Goal: Communication & Community: Answer question/provide support

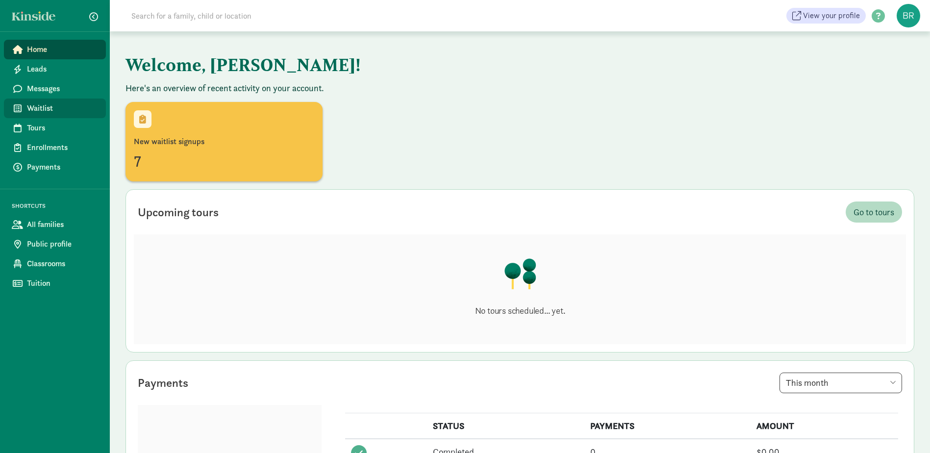
click at [42, 105] on span "Waitlist" at bounding box center [62, 108] width 71 height 12
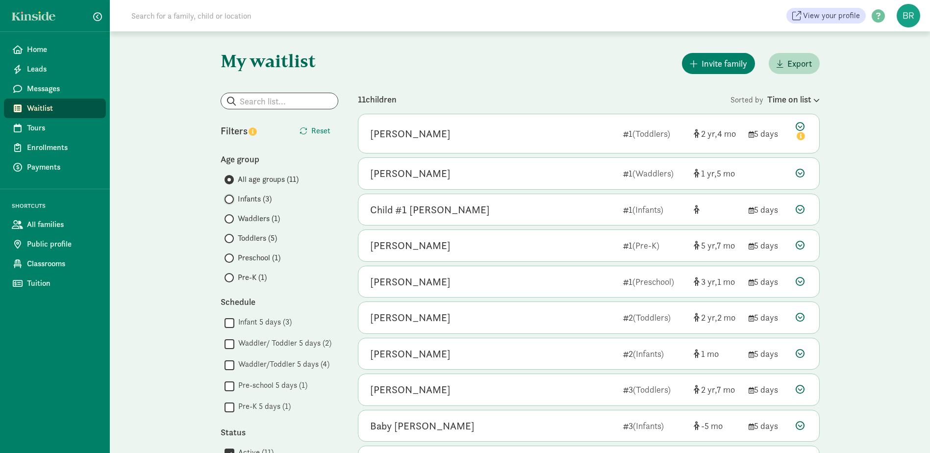
click at [229, 197] on input "Infants (3)" at bounding box center [227, 199] width 6 height 6
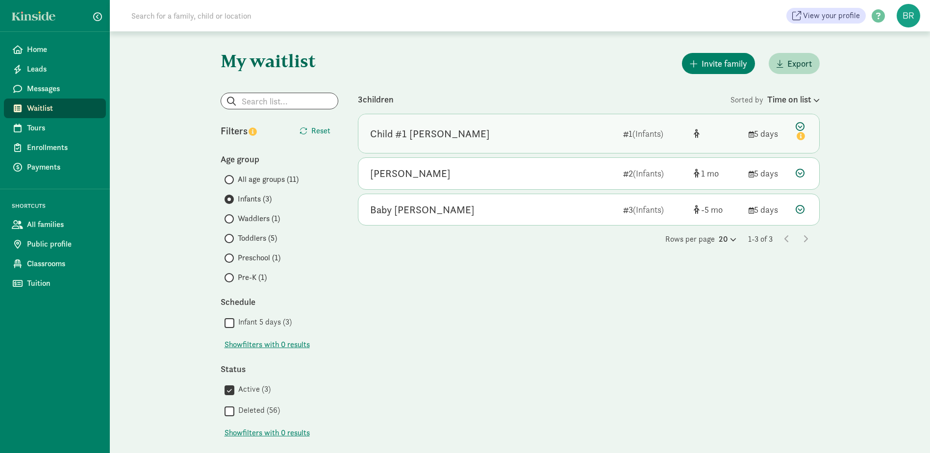
click at [802, 125] on icon at bounding box center [801, 132] width 12 height 21
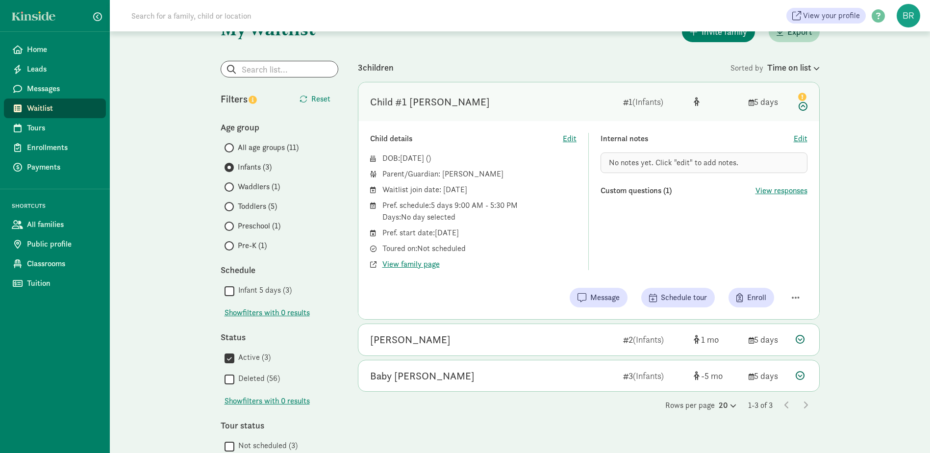
scroll to position [49, 0]
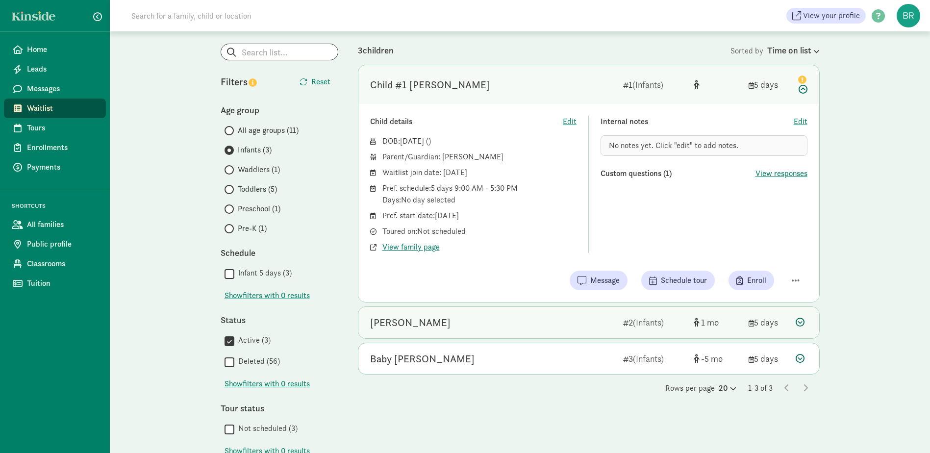
click at [455, 330] on div "Gabriella Herrera 2 (Infants) 1 5 days" at bounding box center [588, 322] width 461 height 31
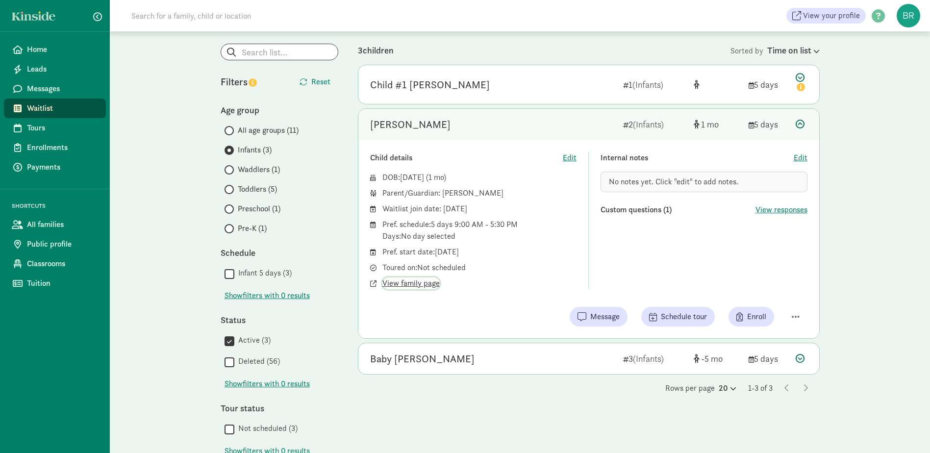
click at [406, 282] on span "View family page" at bounding box center [410, 283] width 57 height 12
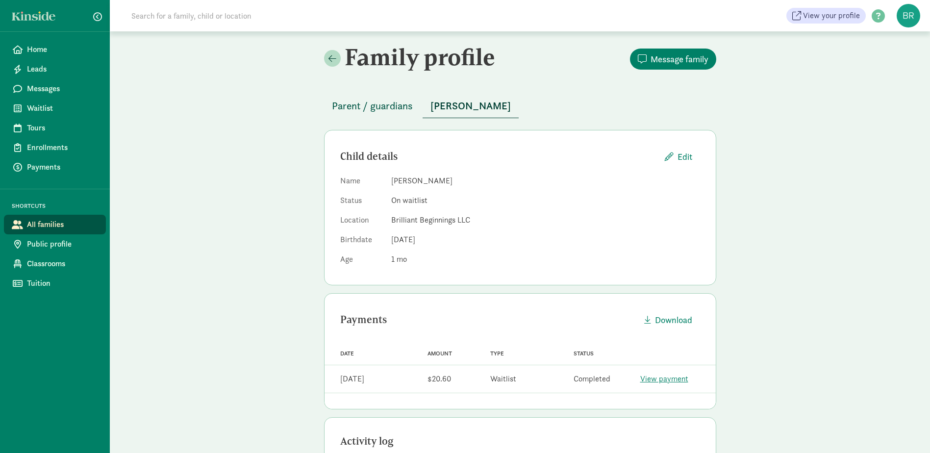
click at [361, 110] on span "Parent / guardians" at bounding box center [372, 106] width 81 height 16
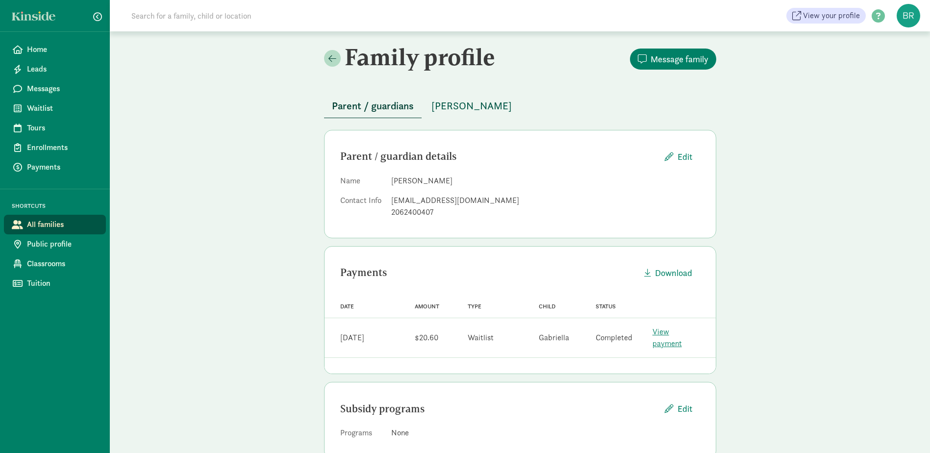
click at [480, 108] on span "Gabriella Herrera" at bounding box center [471, 106] width 80 height 16
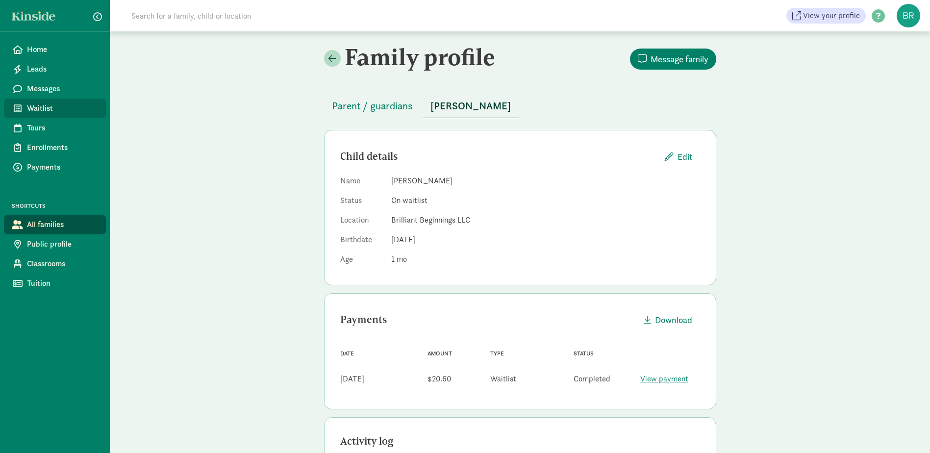
click at [36, 110] on span "Waitlist" at bounding box center [62, 108] width 71 height 12
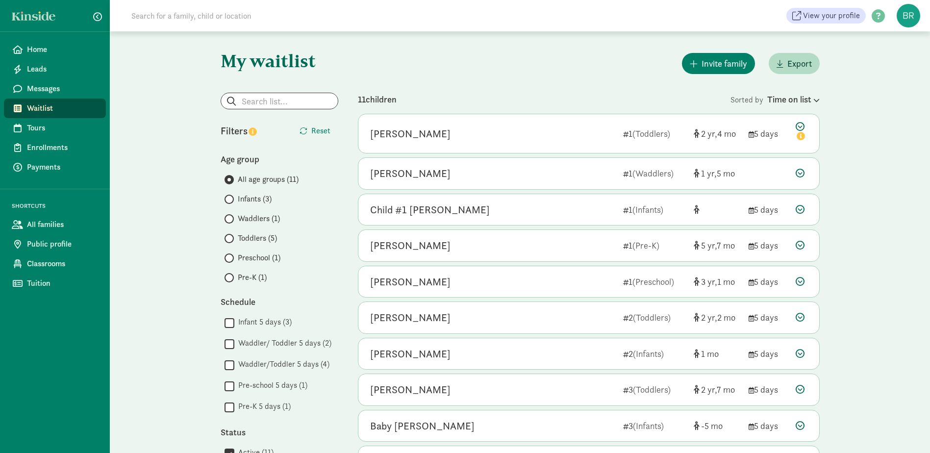
click at [232, 197] on span at bounding box center [228, 199] width 9 height 9
click at [231, 197] on input "Infants (3)" at bounding box center [227, 199] width 6 height 6
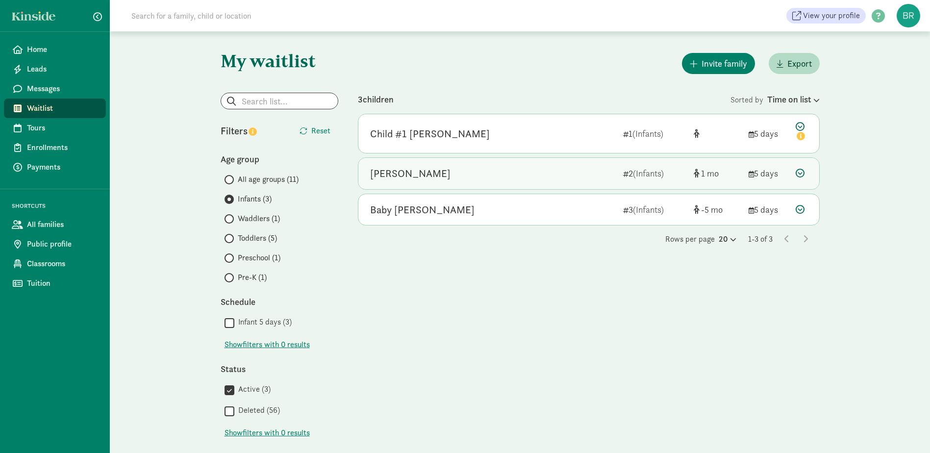
click at [450, 178] on div "Gabriella Herrera" at bounding box center [492, 174] width 245 height 16
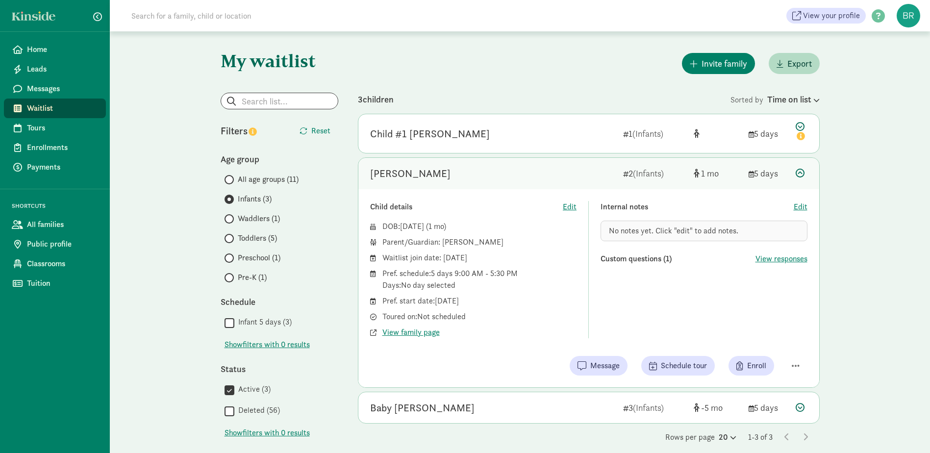
drag, startPoint x: 500, startPoint y: 302, endPoint x: 427, endPoint y: 302, distance: 72.5
click at [427, 302] on div "Pref. start date: September 1, 2025" at bounding box center [479, 301] width 195 height 12
drag, startPoint x: 427, startPoint y: 302, endPoint x: 401, endPoint y: 272, distance: 39.2
click at [401, 272] on div "Pref. schedule: 5 days 9:00 AM - 5:30 PM Days: No day selected" at bounding box center [479, 280] width 195 height 24
drag, startPoint x: 408, startPoint y: 300, endPoint x: 494, endPoint y: 305, distance: 86.9
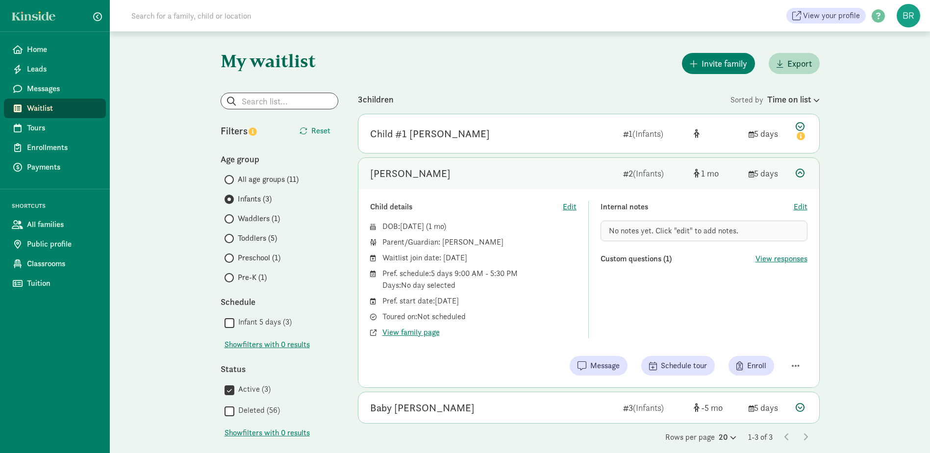
click at [494, 305] on div "Pref. start date: September 1, 2025" at bounding box center [479, 301] width 195 height 12
drag, startPoint x: 494, startPoint y: 305, endPoint x: 506, endPoint y: 334, distance: 30.8
click at [506, 334] on div "View family page" at bounding box center [479, 332] width 195 height 12
click at [782, 259] on span "View responses" at bounding box center [781, 259] width 52 height 12
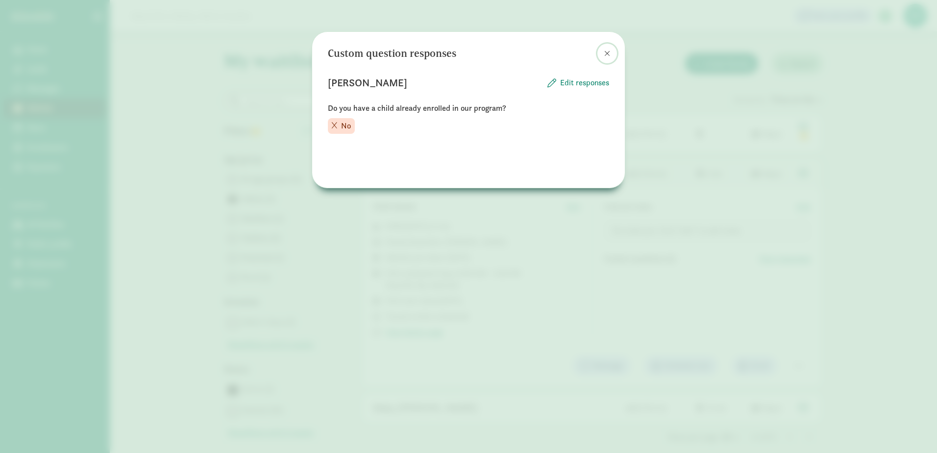
click at [607, 54] on span at bounding box center [607, 53] width 6 height 8
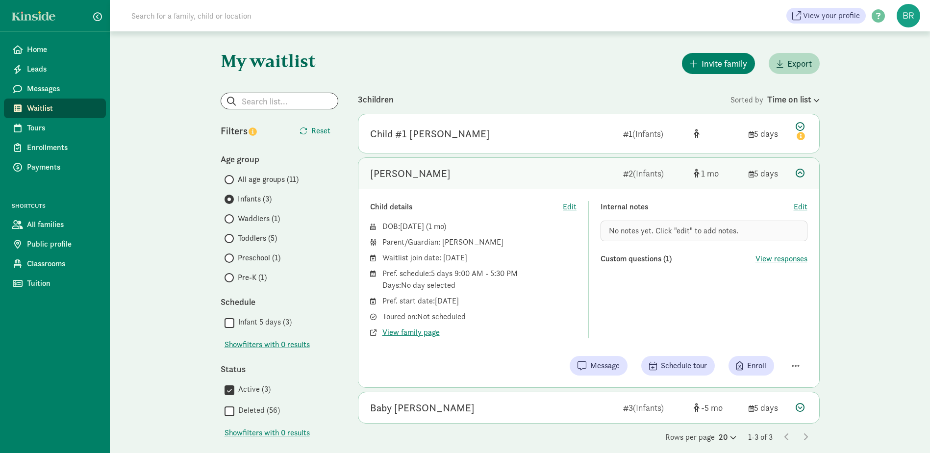
drag, startPoint x: 481, startPoint y: 317, endPoint x: 381, endPoint y: 226, distance: 134.6
click at [381, 226] on div "DOB: Jul 30, 2025 ( 1 ) Parent/Guardian: Marisa Herrera Waitlist join date: May…" at bounding box center [473, 280] width 207 height 118
drag, startPoint x: 381, startPoint y: 226, endPoint x: 424, endPoint y: 259, distance: 54.6
click at [424, 259] on div "Waitlist join date: May 26, 2025" at bounding box center [479, 258] width 195 height 12
drag, startPoint x: 482, startPoint y: 320, endPoint x: 405, endPoint y: 282, distance: 86.1
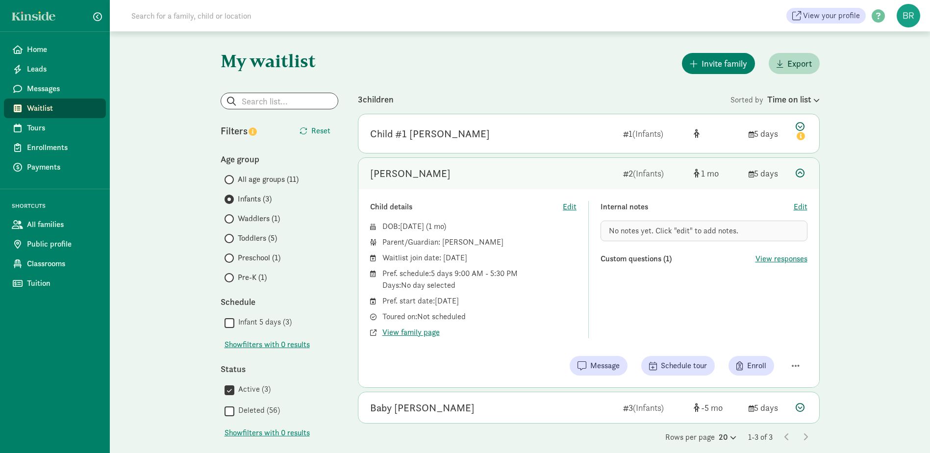
click at [405, 282] on div "DOB: Jul 30, 2025 ( 1 ) Parent/Guardian: Marisa Herrera Waitlist join date: May…" at bounding box center [473, 280] width 207 height 118
drag, startPoint x: 405, startPoint y: 282, endPoint x: 395, endPoint y: 264, distance: 20.2
click at [395, 264] on div "DOB: Jul 30, 2025 ( 1 ) Parent/Guardian: Marisa Herrera Waitlist join date: May…" at bounding box center [473, 280] width 207 height 118
drag, startPoint x: 395, startPoint y: 264, endPoint x: 459, endPoint y: 306, distance: 76.0
click at [459, 306] on div "DOB: Jul 30, 2025 ( 1 ) Parent/Guardian: Marisa Herrera Waitlist join date: May…" at bounding box center [473, 280] width 207 height 118
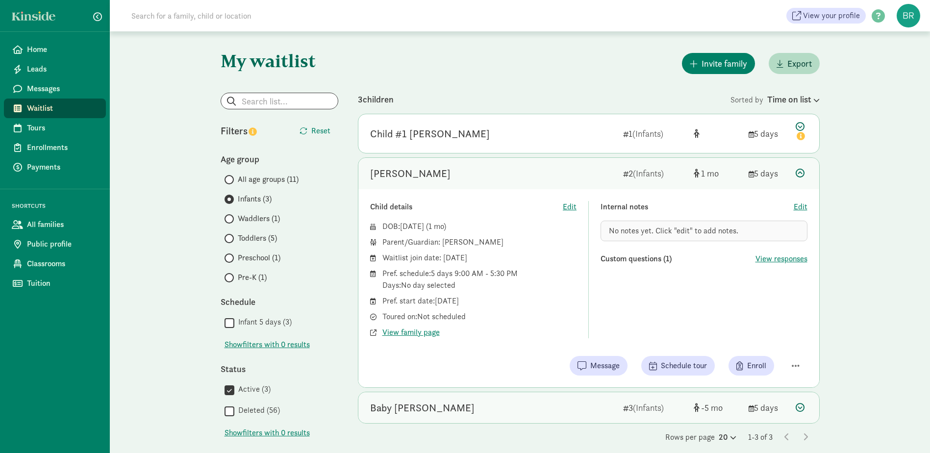
click at [433, 409] on div "Baby [PERSON_NAME]" at bounding box center [492, 408] width 245 height 16
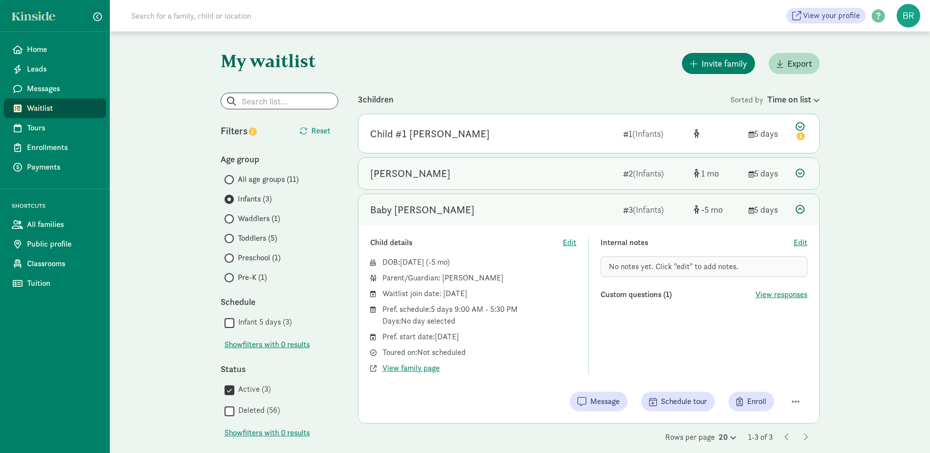
click at [469, 169] on div "[PERSON_NAME]" at bounding box center [492, 174] width 245 height 16
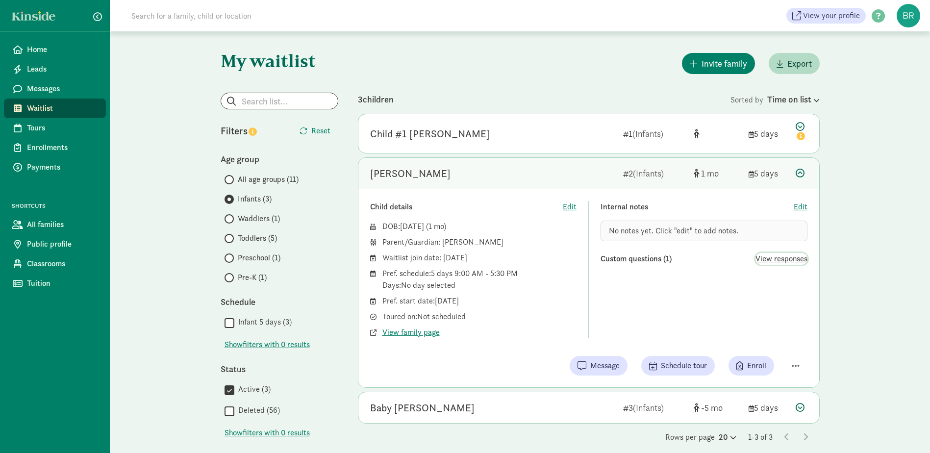
click at [786, 260] on span "View responses" at bounding box center [781, 259] width 52 height 12
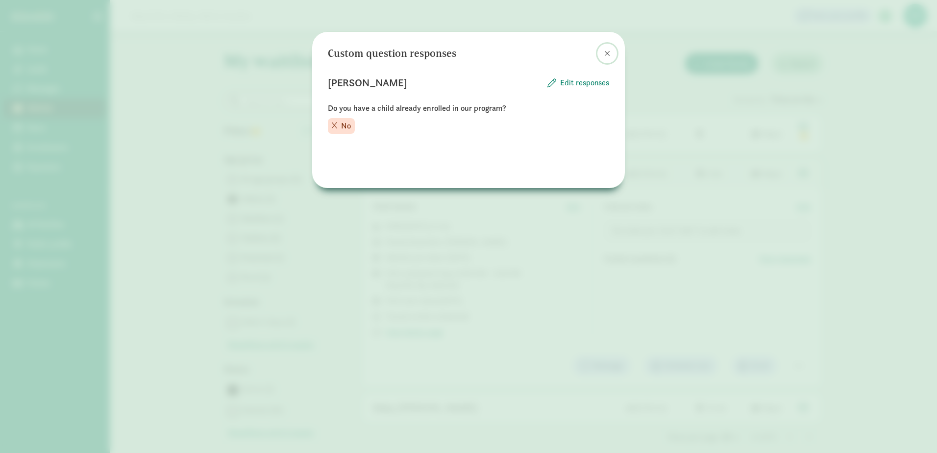
click at [606, 48] on button at bounding box center [607, 54] width 20 height 20
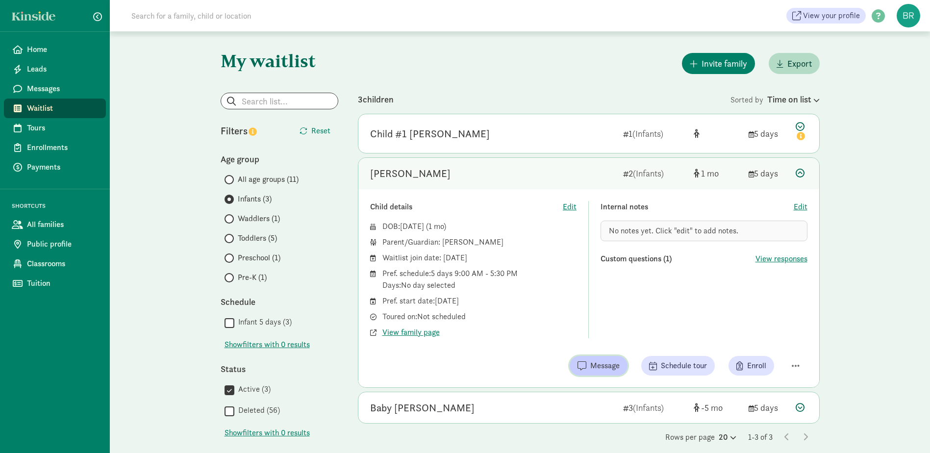
click at [601, 367] on span "Message" at bounding box center [604, 366] width 29 height 12
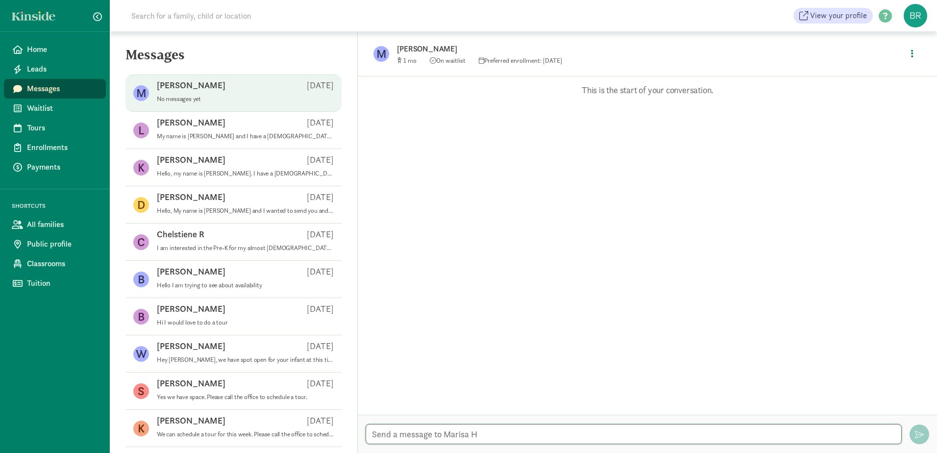
click at [431, 432] on textarea at bounding box center [634, 434] width 536 height 20
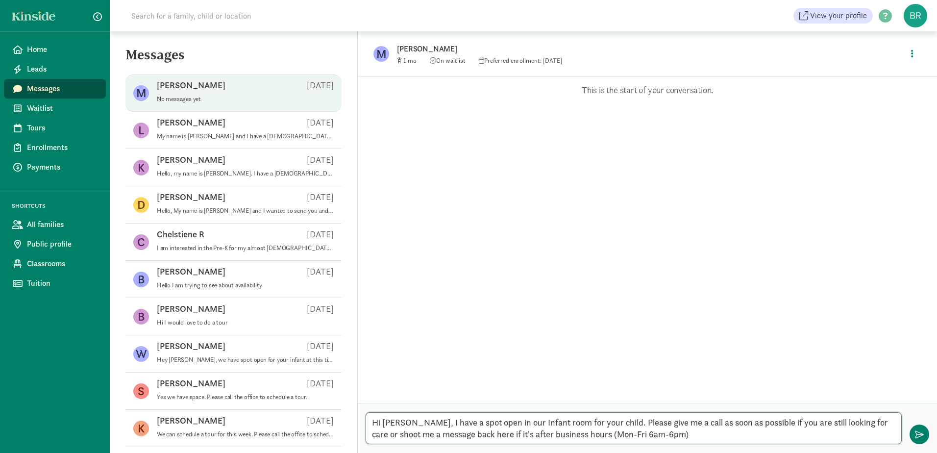
click at [689, 435] on textarea "Hi [PERSON_NAME], I have a spot open in our Infant room for your child. Please …" at bounding box center [634, 428] width 536 height 32
type textarea "Hi Marisa, I have a spot open in our Infant room for your child. Please give me…"
click at [915, 435] on span "button" at bounding box center [919, 434] width 9 height 9
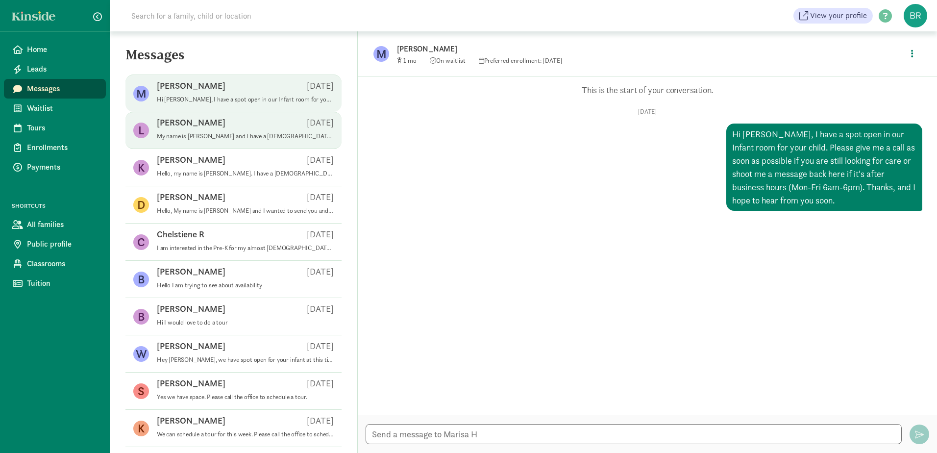
click at [198, 137] on p "My name is Lauren and I have a 2yo and 9mo. We have heard great things about Br…" at bounding box center [245, 136] width 177 height 8
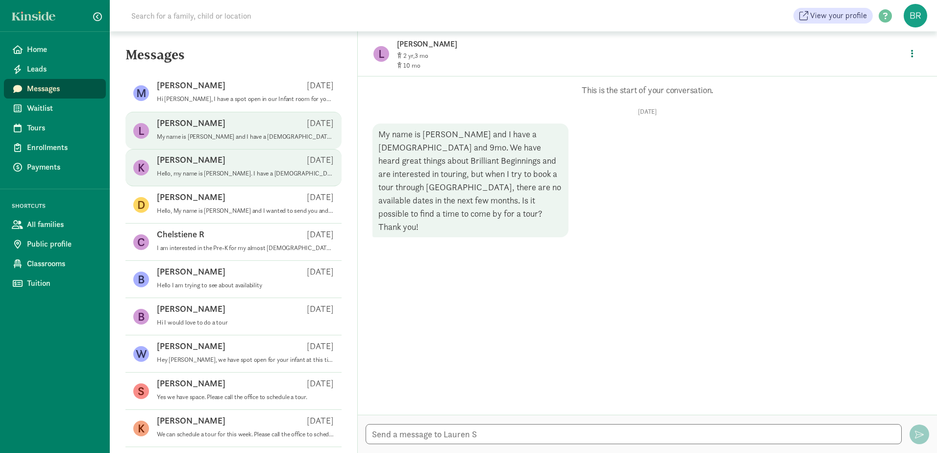
click at [217, 170] on p "Hello, my name is Krista LaCross. I have a 3 year old, Jade and I 1 year old, J…" at bounding box center [245, 174] width 177 height 8
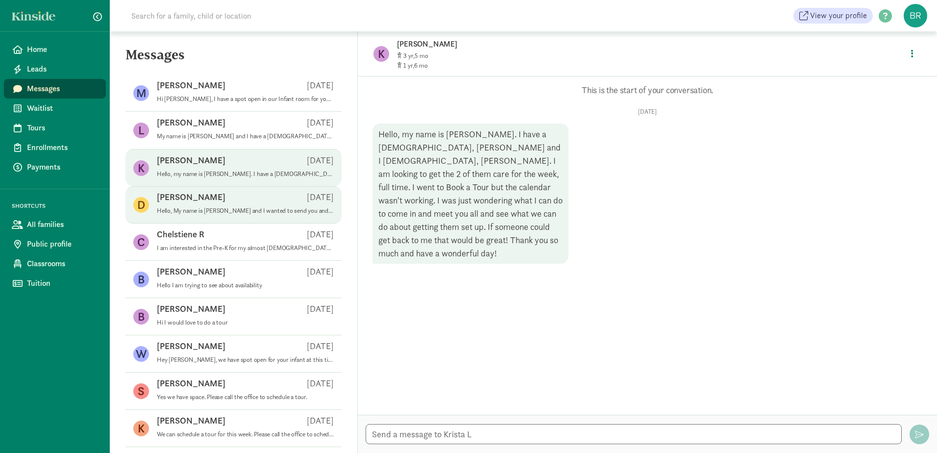
click at [211, 214] on p "Hello, My name is Danielle and I wanted to send you and email to check and see …" at bounding box center [245, 211] width 177 height 8
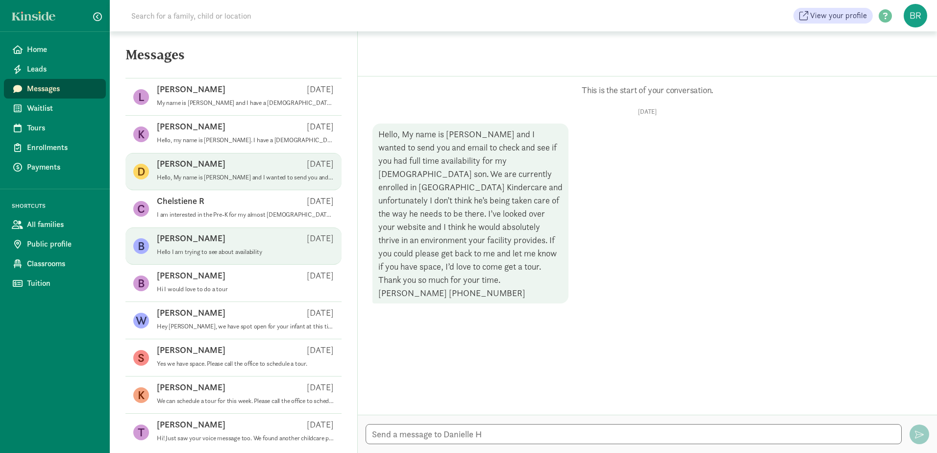
scroll to position [49, 0]
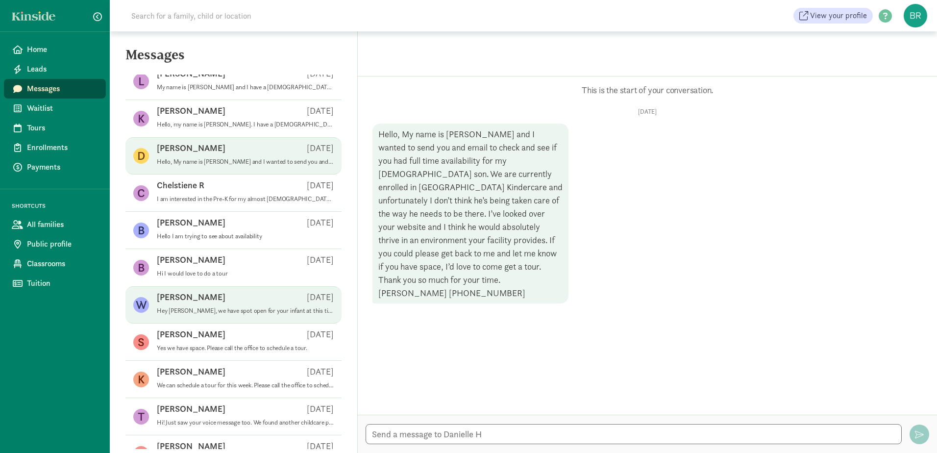
click at [228, 307] on p "Hey Wendy, we have spot open for your infant at this time. Please get a hold of…" at bounding box center [245, 311] width 177 height 8
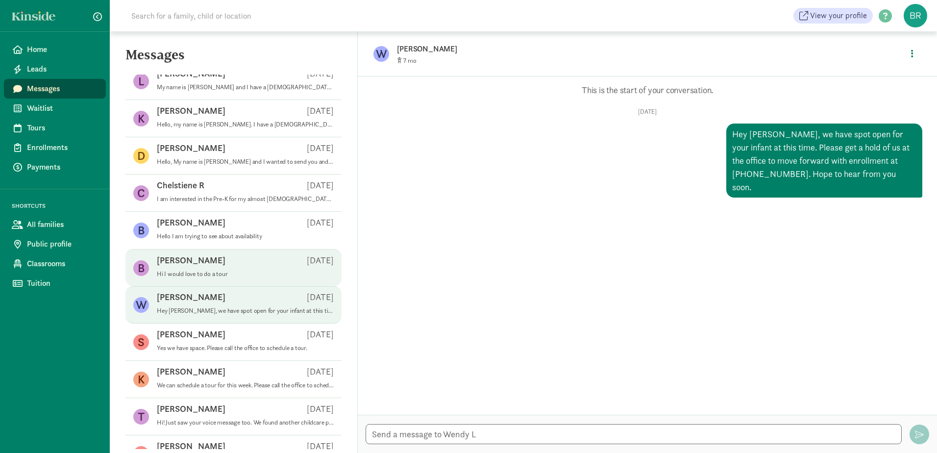
click at [209, 259] on div "Brittany B May 05" at bounding box center [245, 262] width 177 height 16
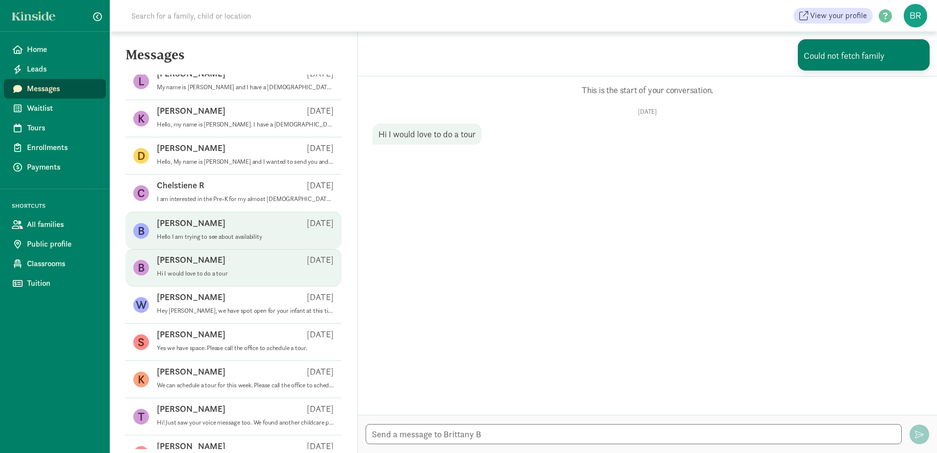
click at [213, 221] on div "Brianna C May 19" at bounding box center [245, 225] width 177 height 16
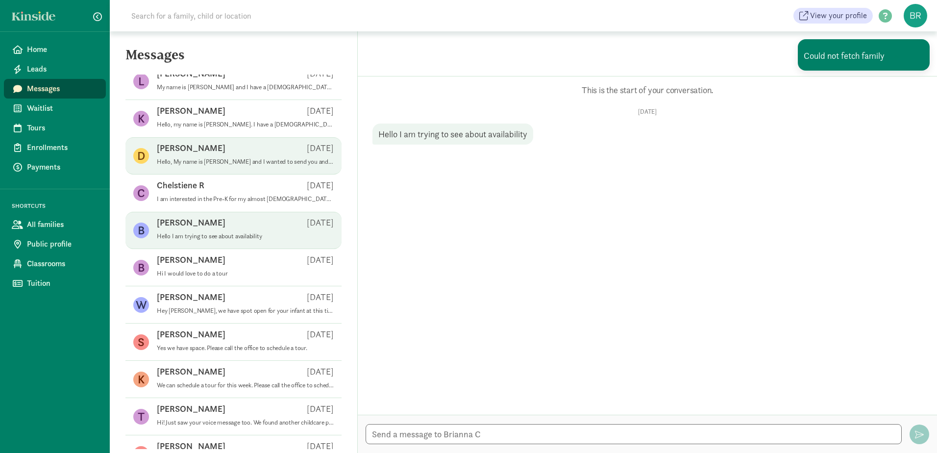
click at [223, 150] on div "Danielle H Jun 02" at bounding box center [245, 150] width 177 height 16
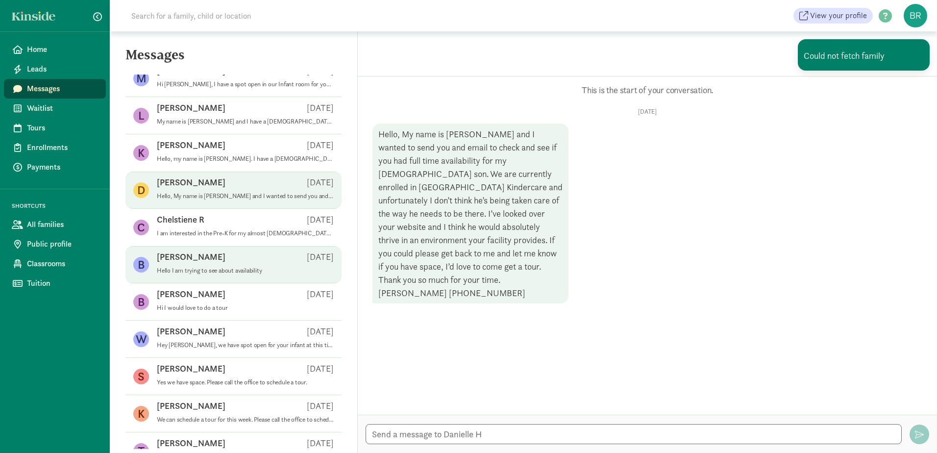
scroll to position [0, 0]
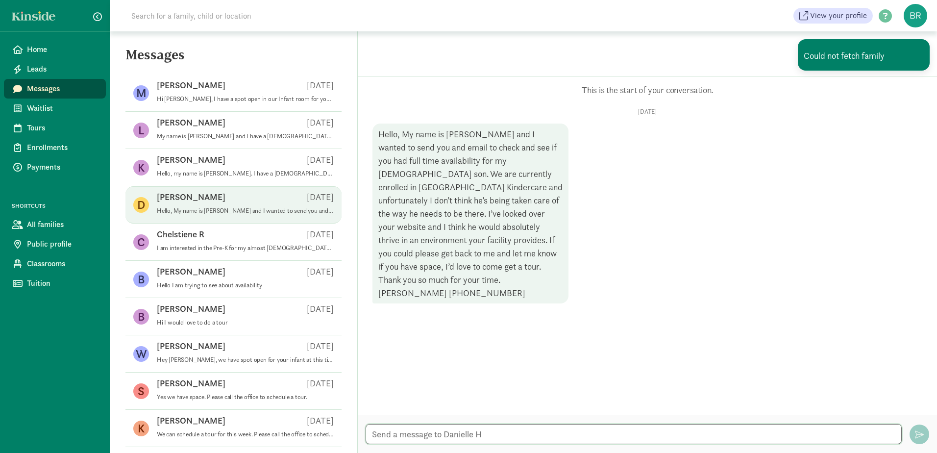
click at [463, 433] on textarea at bounding box center [634, 434] width 536 height 20
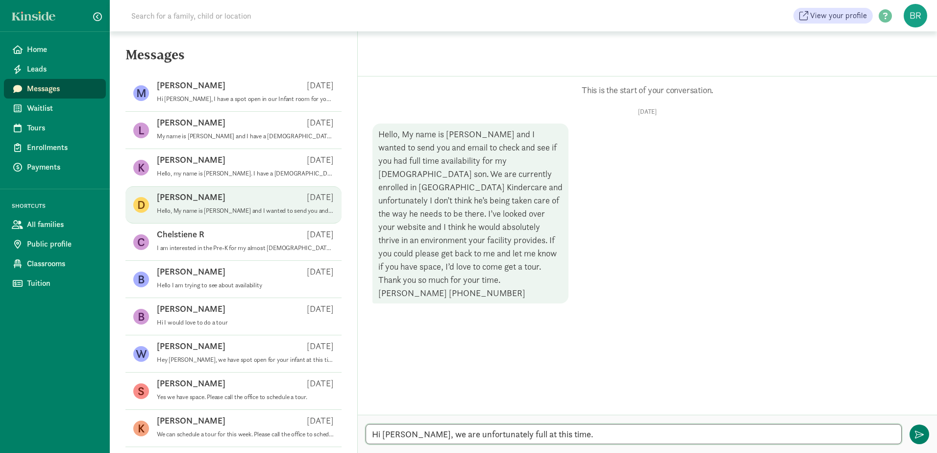
click at [579, 440] on textarea "Hi Danielle, we are unfortunately full at this time." at bounding box center [634, 434] width 536 height 20
type textarea "Hi Danielle, we are unfortunately full at this time. However, if you have not d…"
click at [36, 106] on span "Waitlist" at bounding box center [62, 108] width 71 height 12
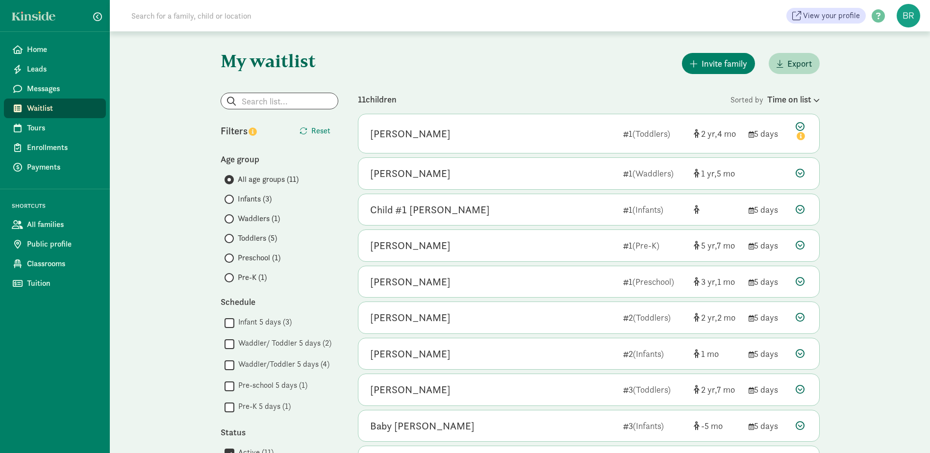
click at [229, 284] on div "Filters Reset Age group All age groups (11) Infants (3) Waddlers (1) Toddlers (…" at bounding box center [280, 370] width 118 height 554
click at [229, 274] on input "Pre-K (1)" at bounding box center [227, 277] width 6 height 6
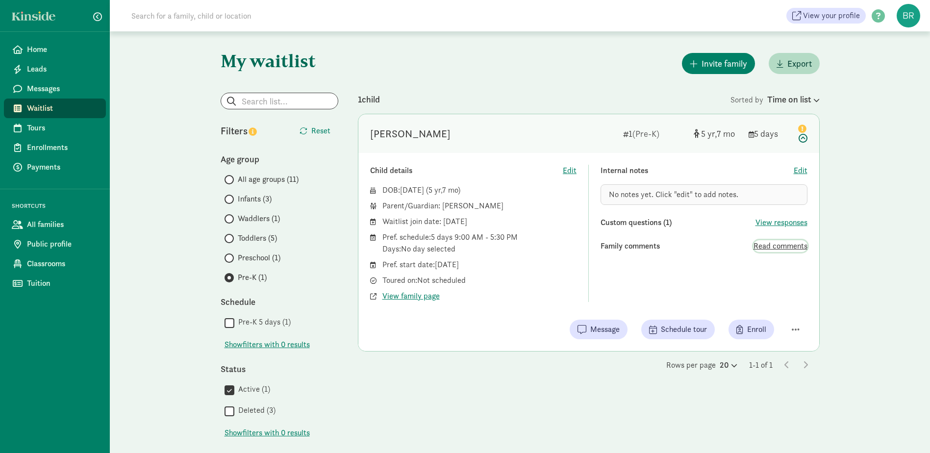
click at [780, 247] on span "Read comments" at bounding box center [780, 246] width 54 height 12
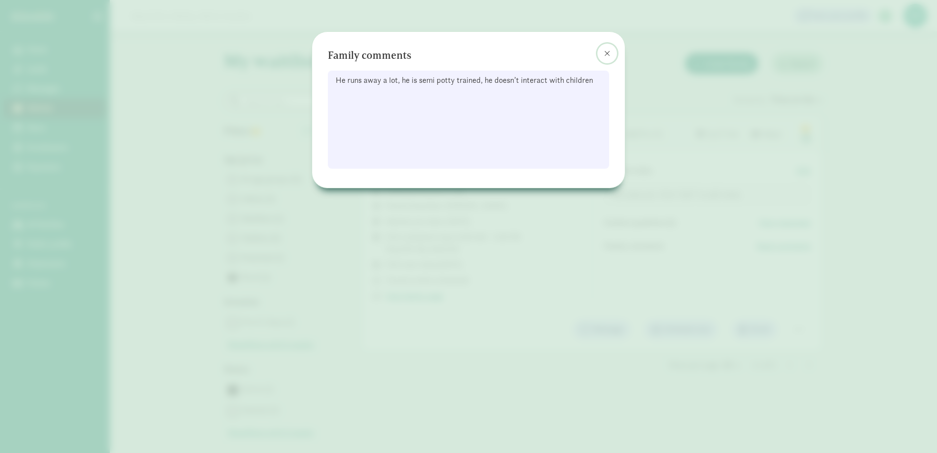
click at [610, 52] on button at bounding box center [607, 54] width 20 height 20
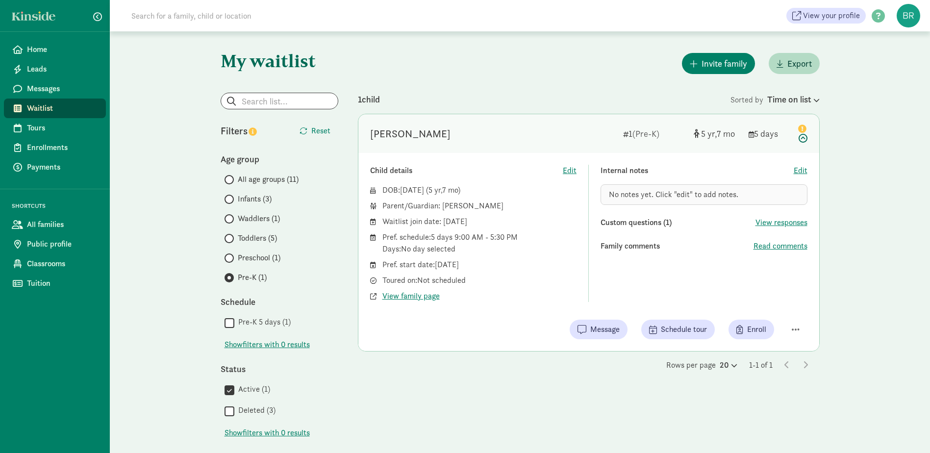
click at [647, 195] on span "No notes yet. Click "edit" to add notes." at bounding box center [673, 194] width 129 height 10
click at [800, 170] on span "Edit" at bounding box center [800, 171] width 14 height 12
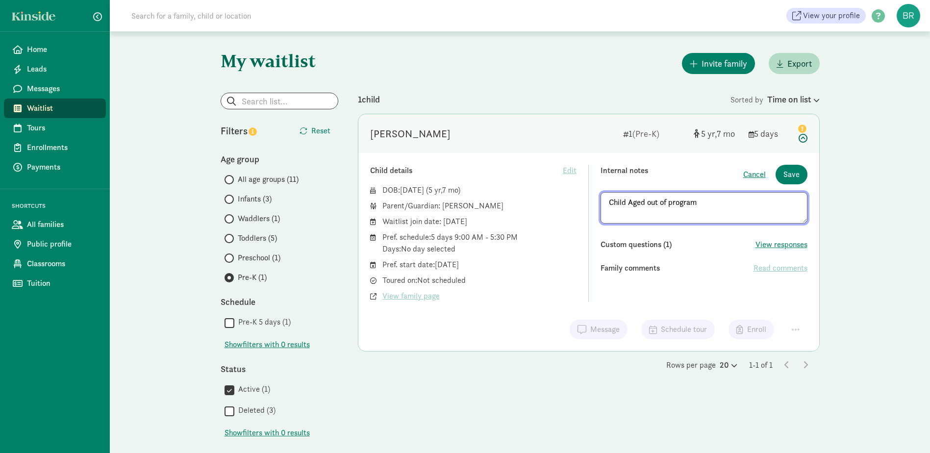
type textarea "Child Aged out of program"
click at [818, 165] on div "Child details Edit DOB: Feb 1, 2020 ( 5 7 ) Parent/Guardian: Ciara Calalang Wai…" at bounding box center [588, 252] width 461 height 198
click at [802, 169] on button "Save" at bounding box center [791, 175] width 32 height 20
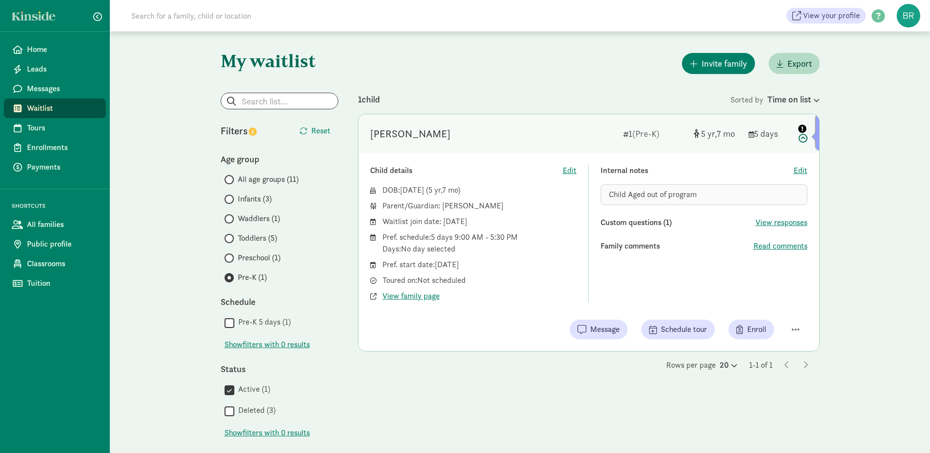
click at [800, 127] on icon "info" at bounding box center [802, 128] width 8 height 8
click at [818, 141] on div "Click here to easily view even more family details!" at bounding box center [890, 132] width 150 height 35
click at [815, 141] on div at bounding box center [815, 137] width 8 height 8
click at [417, 133] on div "Elijah Calalang" at bounding box center [410, 134] width 80 height 16
click at [567, 169] on span "Edit" at bounding box center [570, 171] width 14 height 12
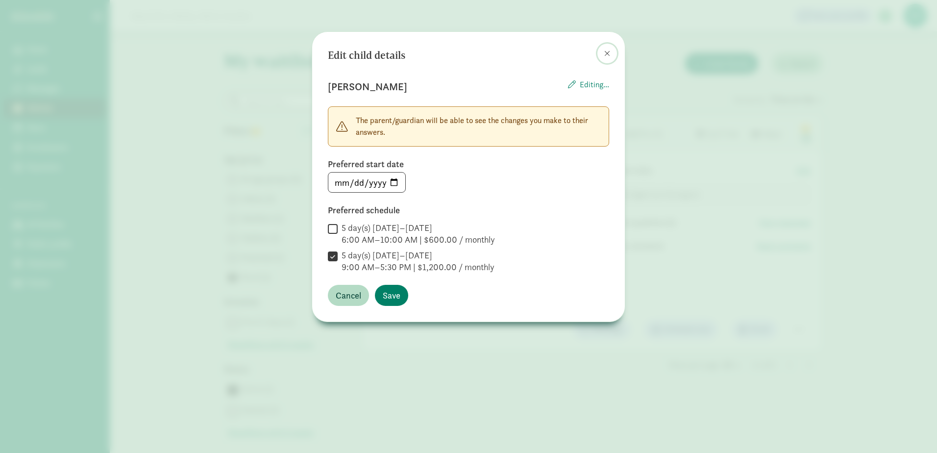
click at [609, 52] on span at bounding box center [607, 53] width 6 height 8
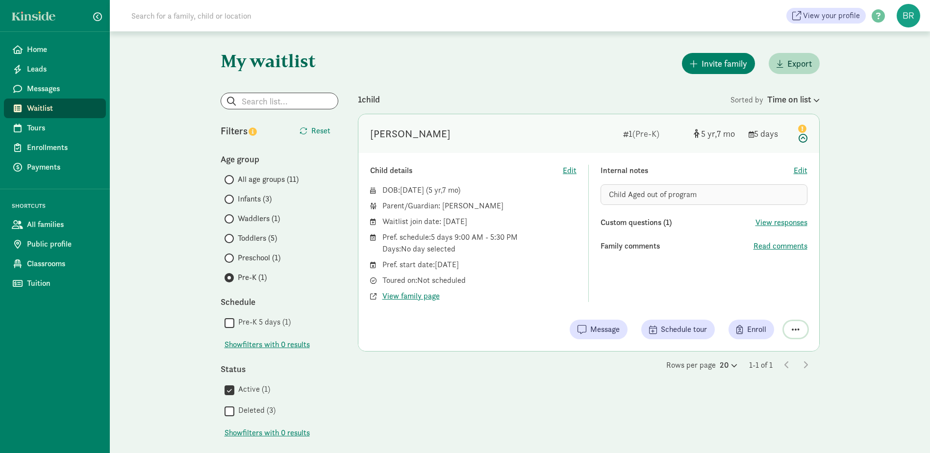
click at [793, 328] on span "button" at bounding box center [795, 329] width 8 height 9
click at [761, 304] on div "Remove from list" at bounding box center [761, 304] width 76 height 12
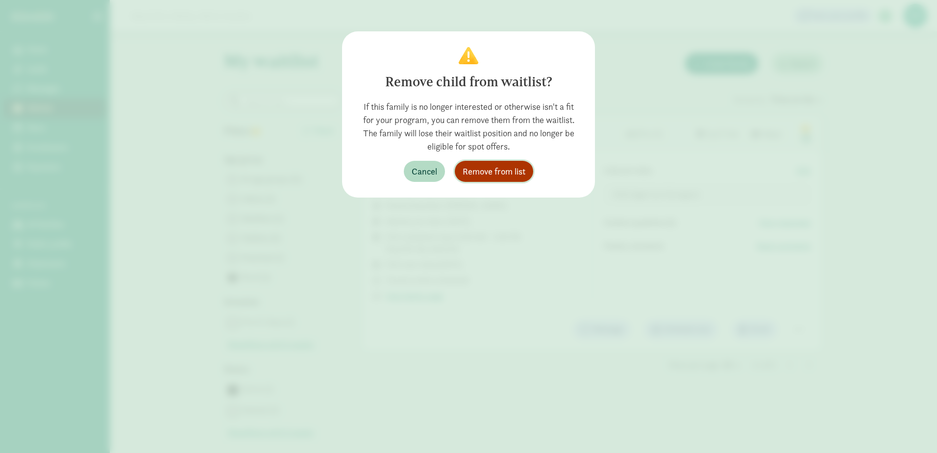
click at [502, 176] on span "Remove from list" at bounding box center [494, 171] width 63 height 13
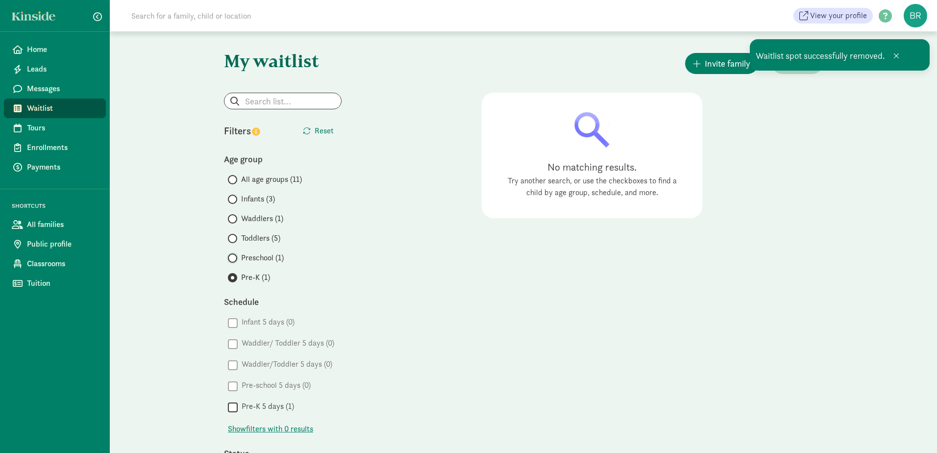
click at [232, 258] on input "Preschool (1)" at bounding box center [231, 258] width 6 height 6
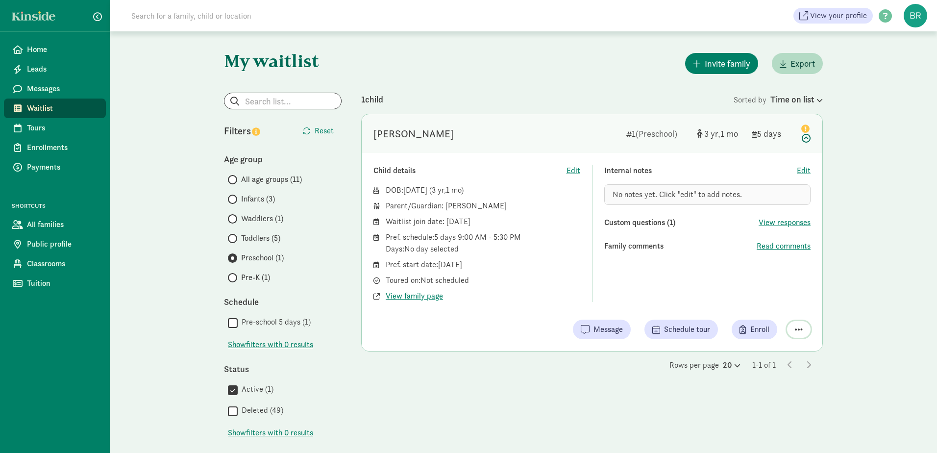
click at [798, 331] on span "button" at bounding box center [799, 329] width 8 height 9
click at [775, 307] on div "Remove from list" at bounding box center [764, 304] width 76 height 12
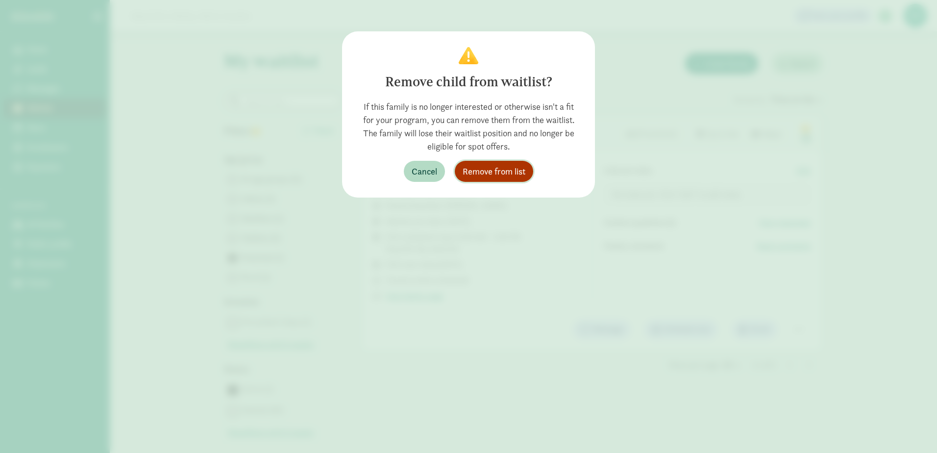
click at [491, 165] on span "Remove from list" at bounding box center [494, 171] width 63 height 13
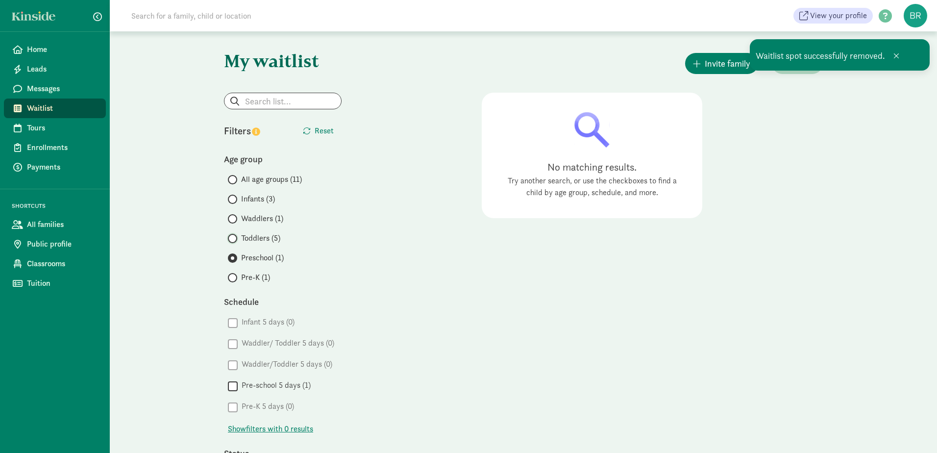
click at [234, 237] on input "Toddlers (5)" at bounding box center [231, 238] width 6 height 6
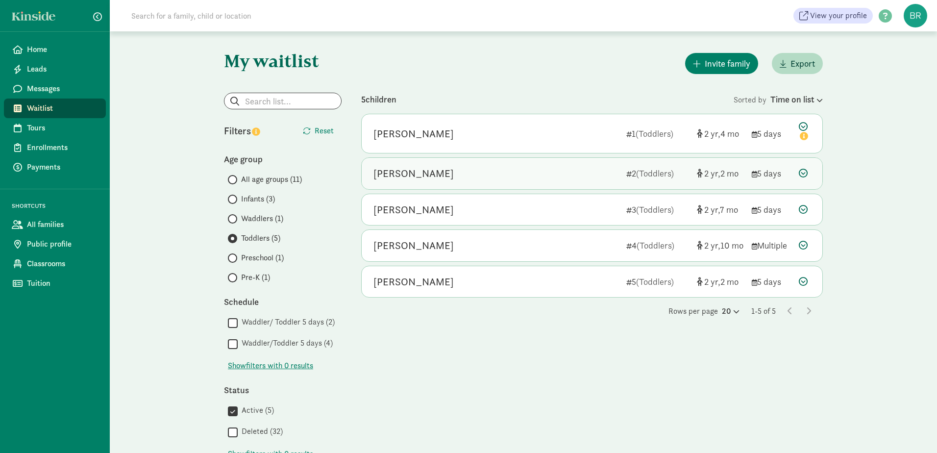
click at [807, 175] on icon at bounding box center [803, 173] width 9 height 9
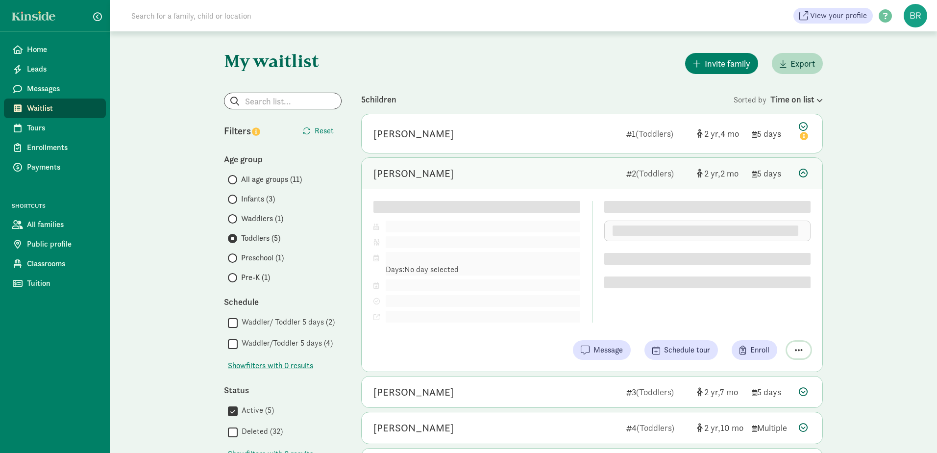
click at [801, 349] on span "button" at bounding box center [799, 349] width 8 height 9
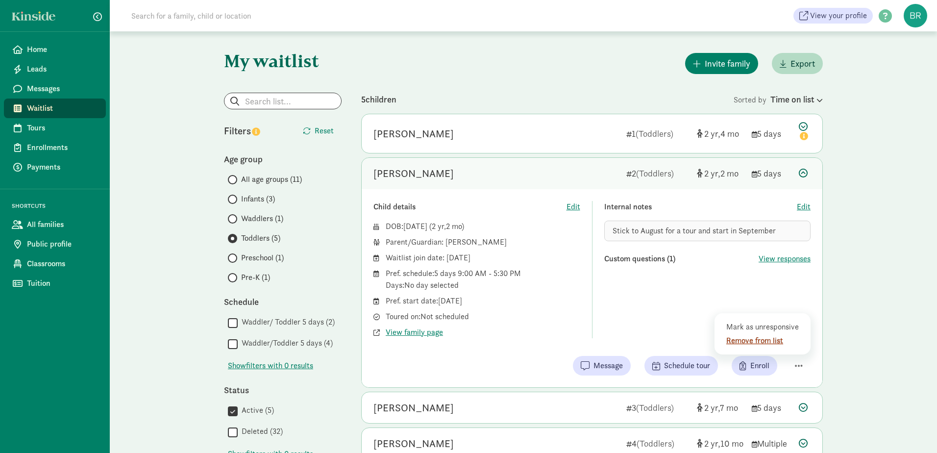
click at [761, 338] on div "Remove from list" at bounding box center [764, 341] width 76 height 12
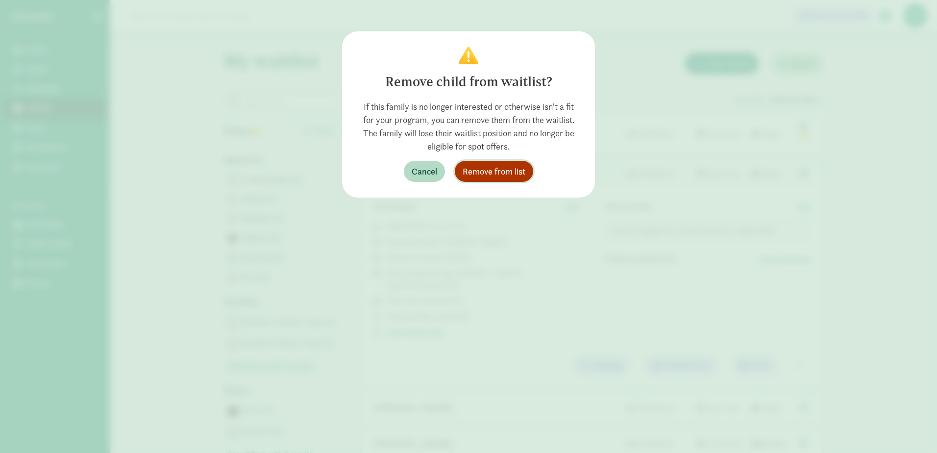
click at [497, 169] on span "Remove from list" at bounding box center [494, 171] width 63 height 13
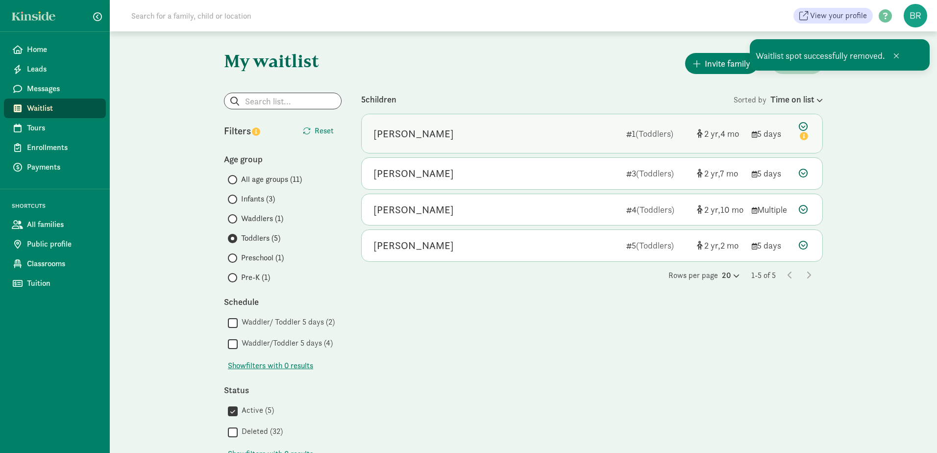
click at [797, 137] on div "Elliott Nolting 1 (Toddlers) 2 4 5 days" at bounding box center [592, 133] width 461 height 39
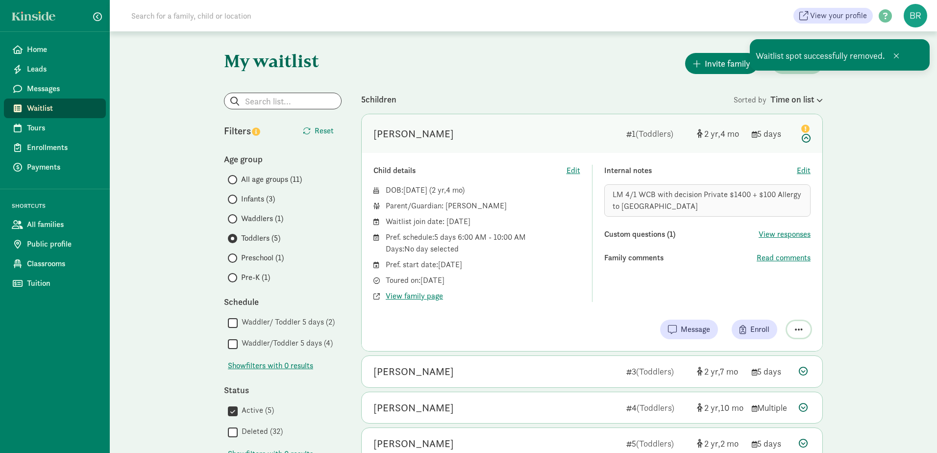
click at [798, 330] on span "button" at bounding box center [799, 329] width 8 height 9
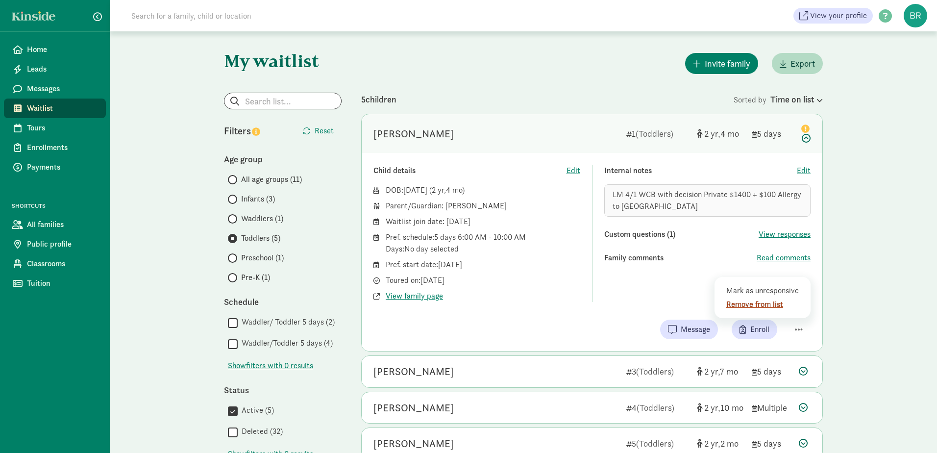
click at [773, 301] on div "Remove from list" at bounding box center [764, 304] width 76 height 12
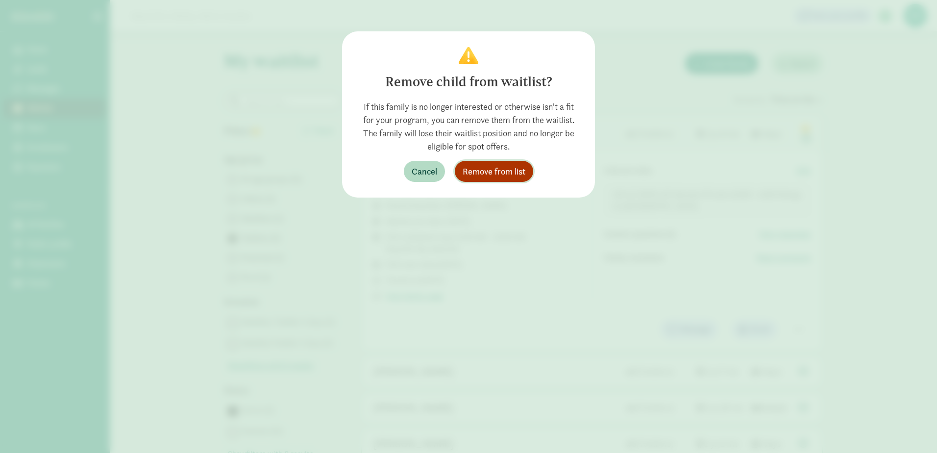
click at [500, 169] on span "Remove from list" at bounding box center [494, 171] width 63 height 13
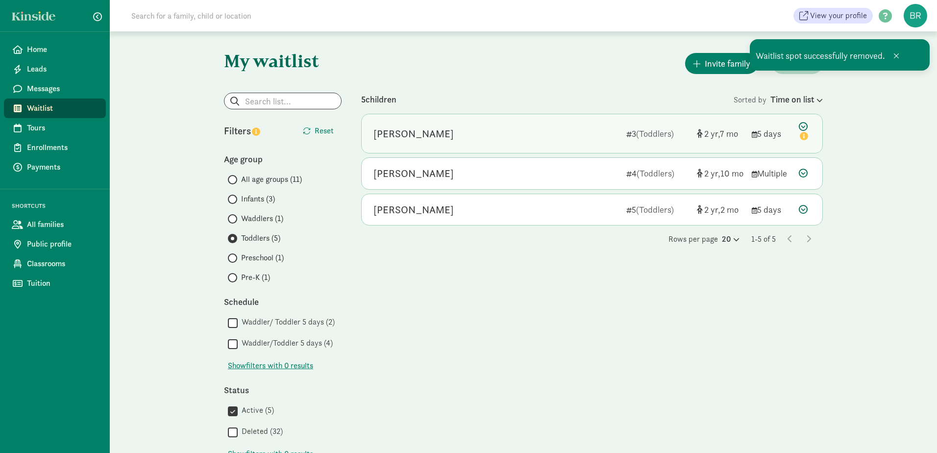
click at [428, 129] on div "Jack Schaaf" at bounding box center [495, 134] width 245 height 16
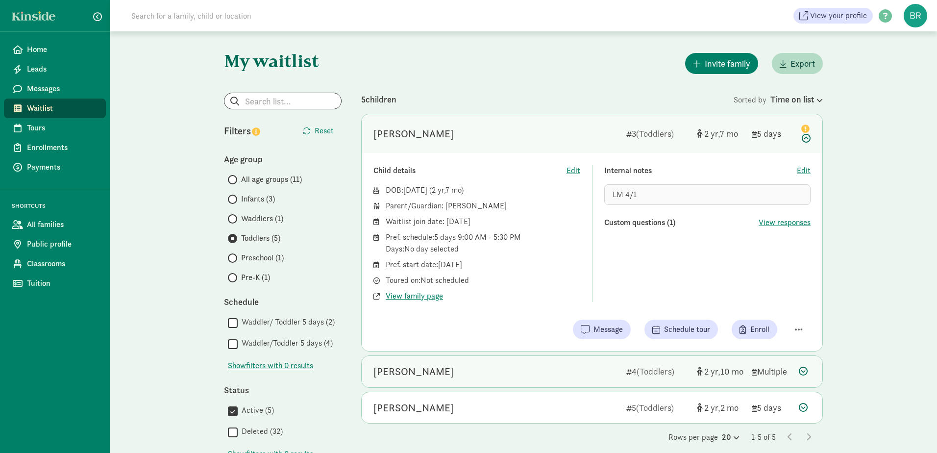
click at [456, 377] on div "Malone Corvin" at bounding box center [495, 372] width 245 height 16
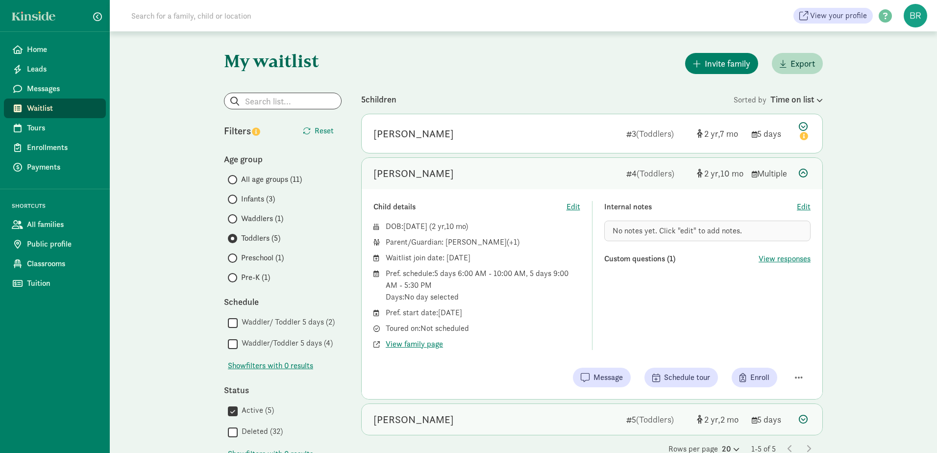
click at [477, 422] on div "Sean mwaura" at bounding box center [495, 420] width 245 height 16
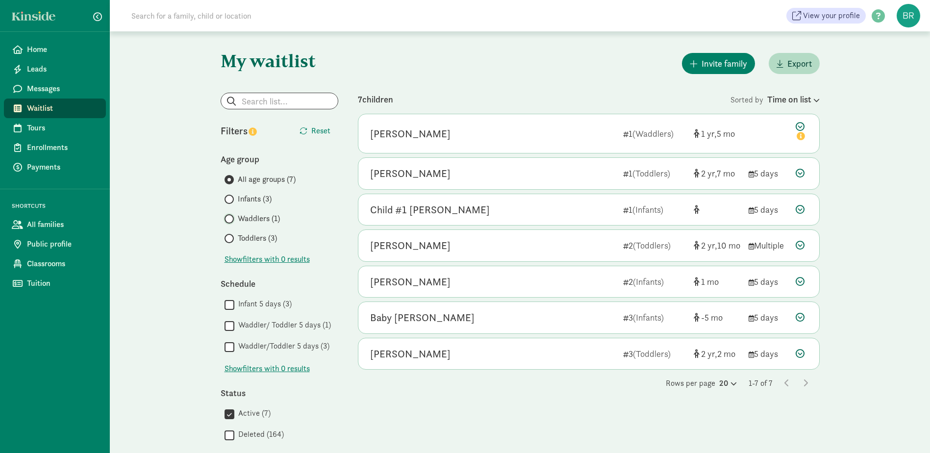
click at [227, 218] on input "Waddlers (1)" at bounding box center [227, 219] width 6 height 6
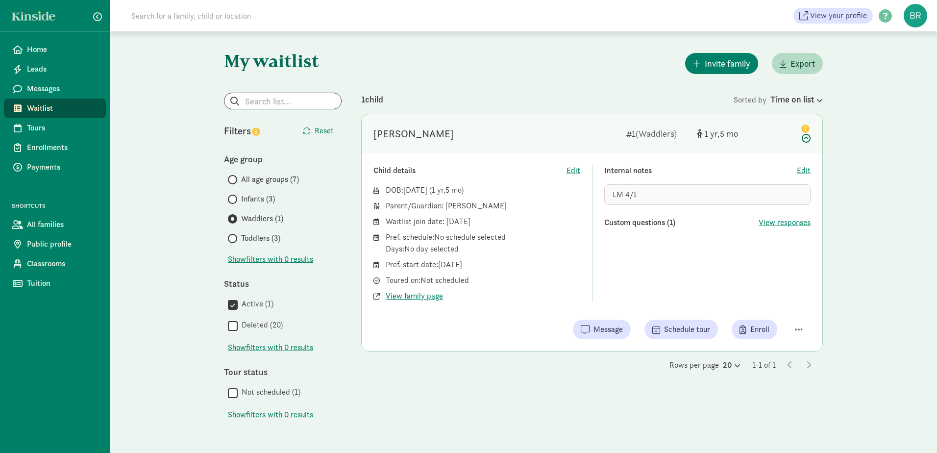
click at [248, 197] on span "Infants (3)" at bounding box center [258, 199] width 34 height 12
click at [234, 197] on input "Infants (3)" at bounding box center [231, 199] width 6 height 6
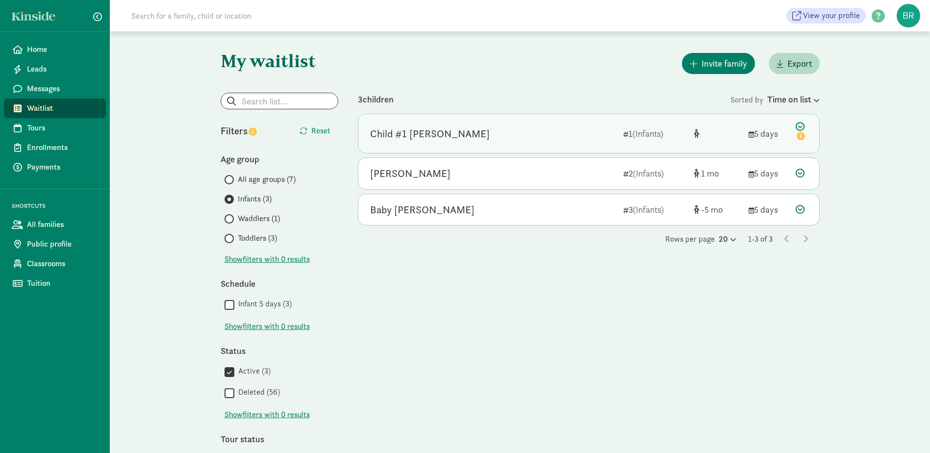
click at [459, 136] on div "Child #1 [PERSON_NAME]" at bounding box center [492, 134] width 245 height 16
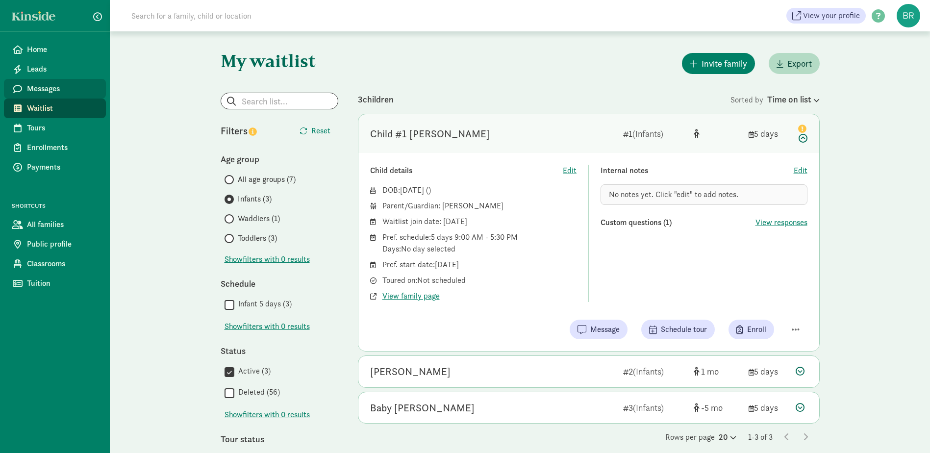
click at [49, 89] on span "Messages" at bounding box center [62, 89] width 71 height 12
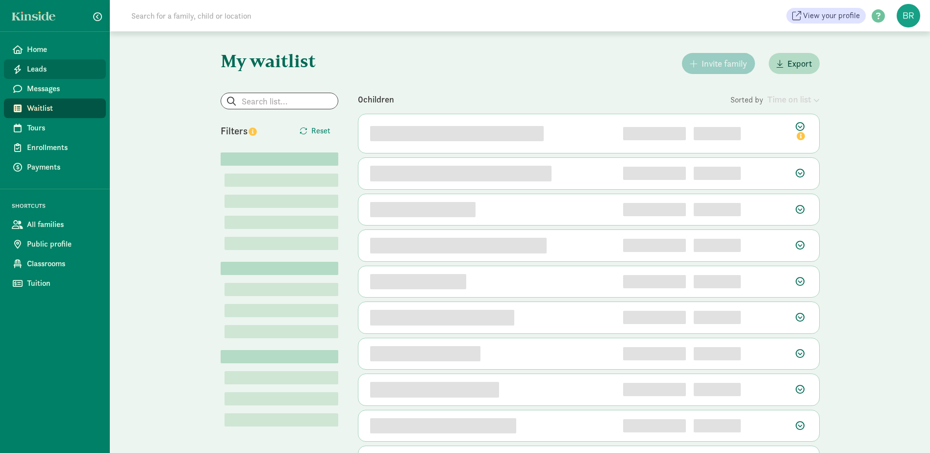
click at [24, 65] on link "Leads" at bounding box center [55, 69] width 102 height 20
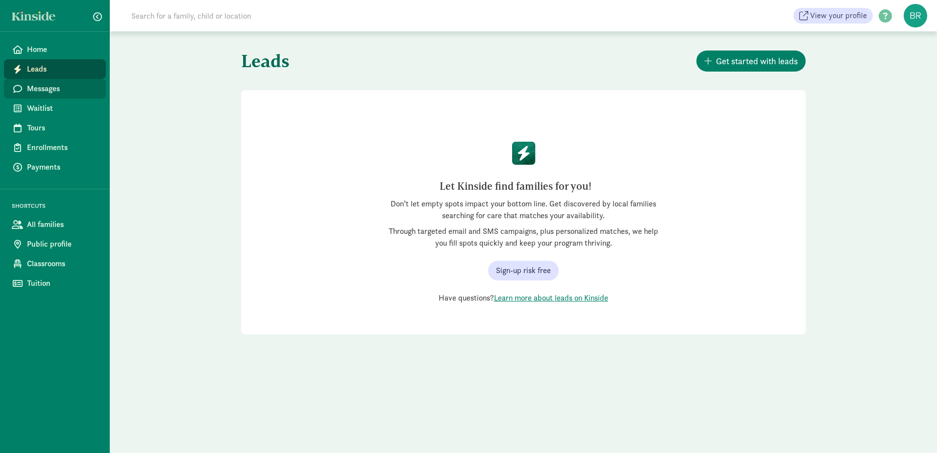
click at [29, 88] on span "Messages" at bounding box center [62, 89] width 71 height 12
